Goal: Transaction & Acquisition: Purchase product/service

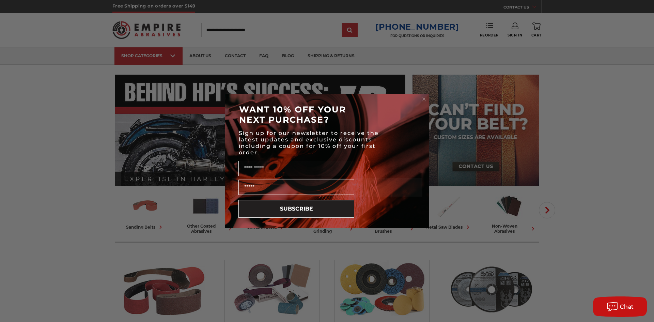
click at [430, 98] on div "Close dialog WANT 10% OFF YOUR NEXT PURCHASE? Sign up for our newsletter to rec…" at bounding box center [327, 161] width 218 height 134
click at [426, 98] on circle "Close dialog" at bounding box center [424, 99] width 6 height 6
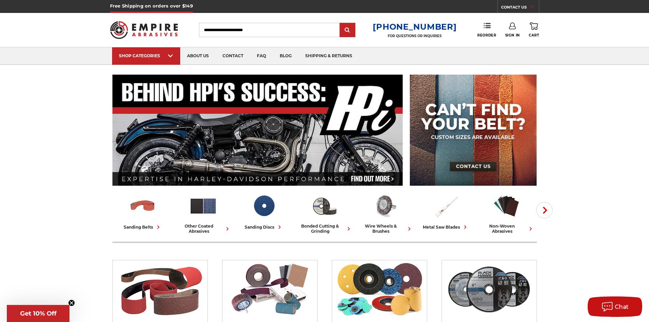
click at [515, 29] on use at bounding box center [512, 25] width 7 height 7
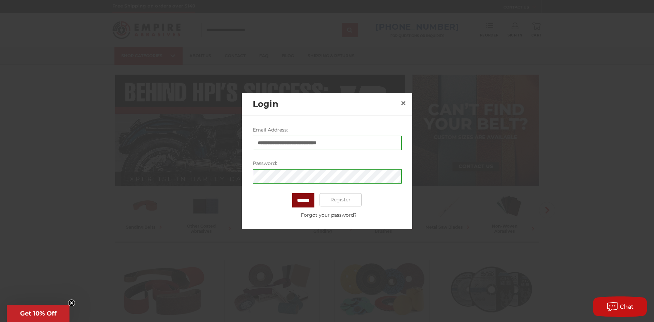
click at [304, 199] on input "*******" at bounding box center [303, 200] width 22 height 14
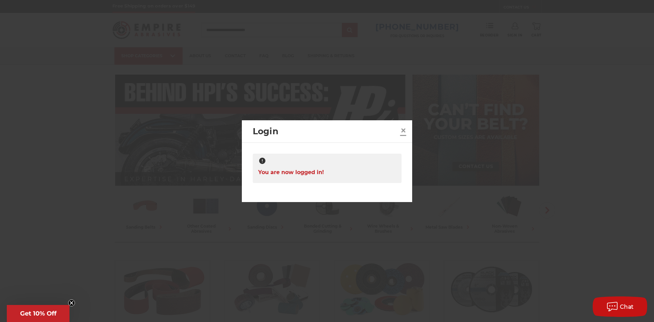
click at [403, 130] on span "×" at bounding box center [403, 130] width 6 height 13
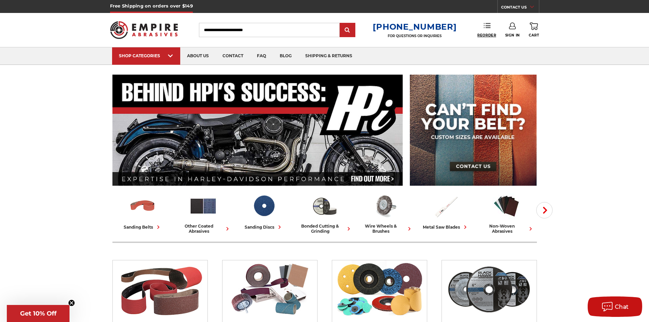
click at [487, 33] on span "Reorder" at bounding box center [486, 35] width 19 height 4
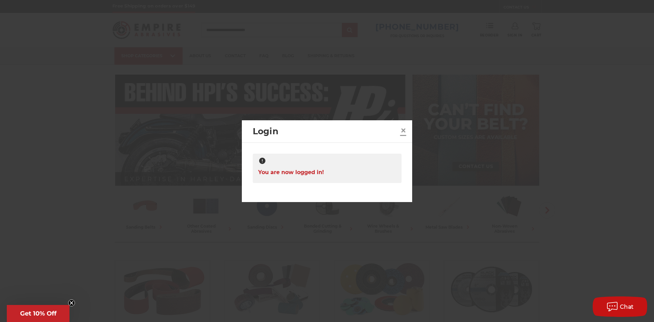
click at [401, 127] on span "×" at bounding box center [403, 130] width 6 height 13
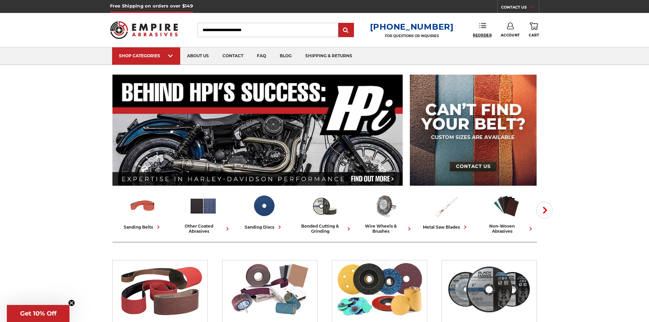
click at [484, 34] on span "Reorder" at bounding box center [482, 35] width 19 height 4
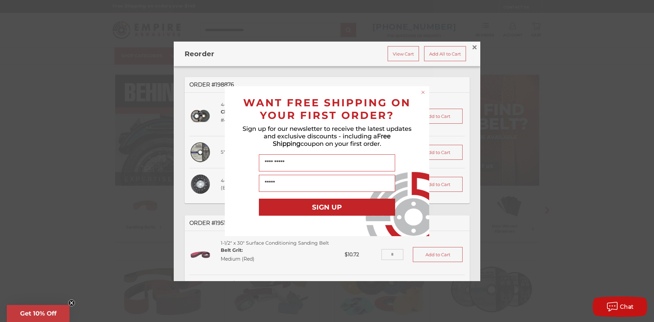
click at [423, 94] on circle "Close dialog" at bounding box center [423, 92] width 6 height 6
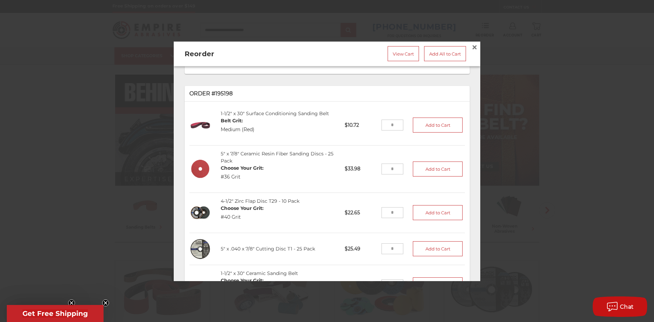
scroll to position [170, 0]
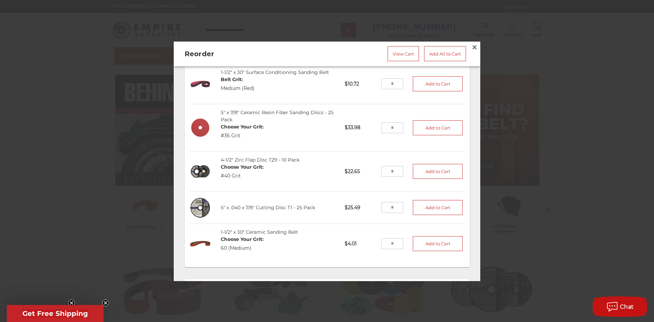
click at [106, 303] on circle "Close teaser" at bounding box center [106, 303] width 6 height 6
click at [72, 302] on circle "Close teaser" at bounding box center [71, 303] width 6 height 6
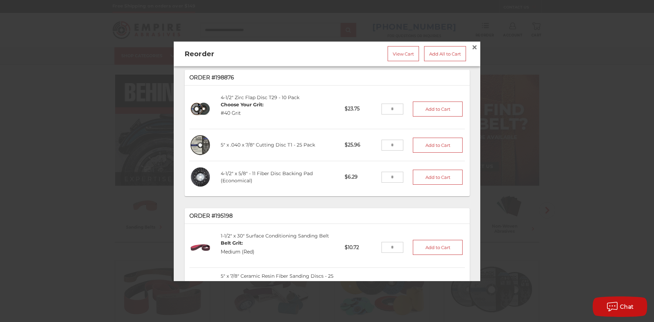
scroll to position [5, 0]
click at [387, 113] on input "tel" at bounding box center [393, 110] width 22 height 11
type input "*"
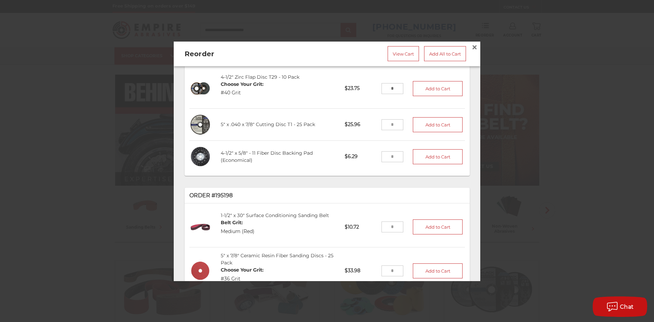
scroll to position [40, 0]
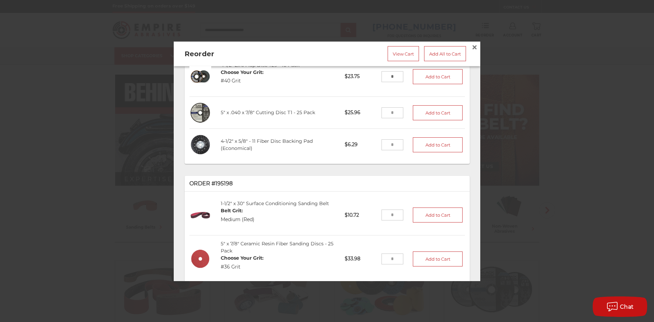
type input "*"
click at [383, 108] on input "tel" at bounding box center [393, 112] width 22 height 11
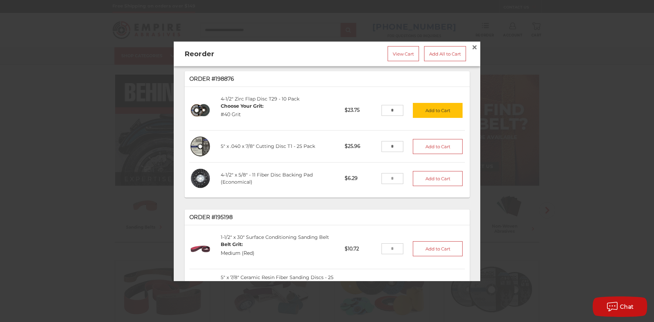
scroll to position [5, 0]
type input "*"
click at [421, 108] on button "Add to Cart" at bounding box center [438, 110] width 50 height 15
click at [425, 144] on button "Add to Cart" at bounding box center [438, 146] width 50 height 15
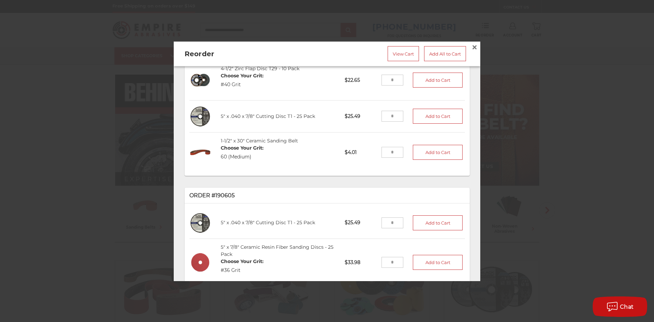
scroll to position [278, 0]
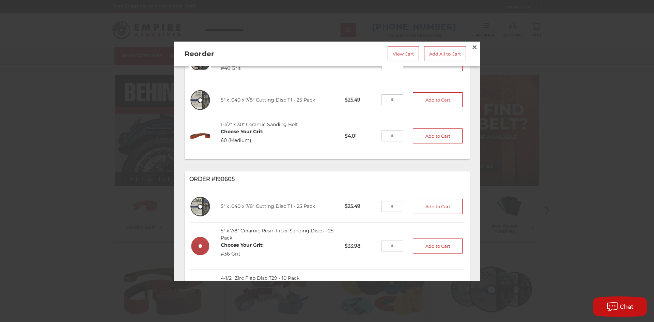
click at [387, 131] on input "tel" at bounding box center [393, 136] width 22 height 11
type input "**"
click at [414, 161] on ul "Order #198876 4-1/2" Zirc Flap Disc T29 - 10 Pack Choose Your Grit: #40 Grit 45…" at bounding box center [327, 72] width 285 height 547
click at [427, 129] on button "Add to Cart" at bounding box center [438, 136] width 50 height 15
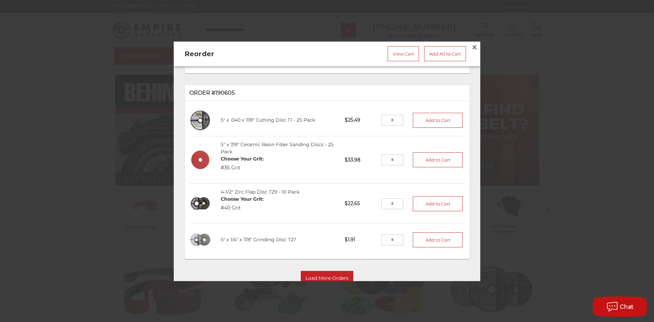
scroll to position [380, 0]
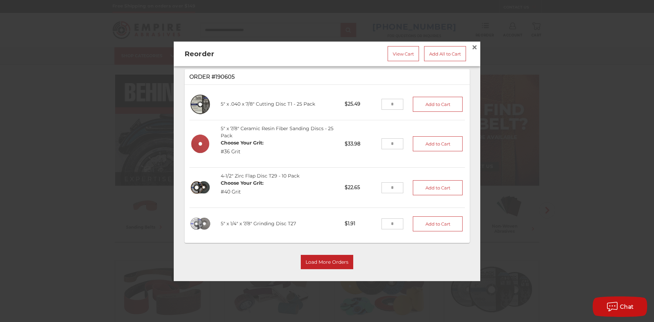
click at [391, 139] on input "tel" at bounding box center [393, 144] width 22 height 11
type input "*"
click at [416, 140] on button "Add to Cart" at bounding box center [438, 144] width 50 height 15
